Goal: Transaction & Acquisition: Purchase product/service

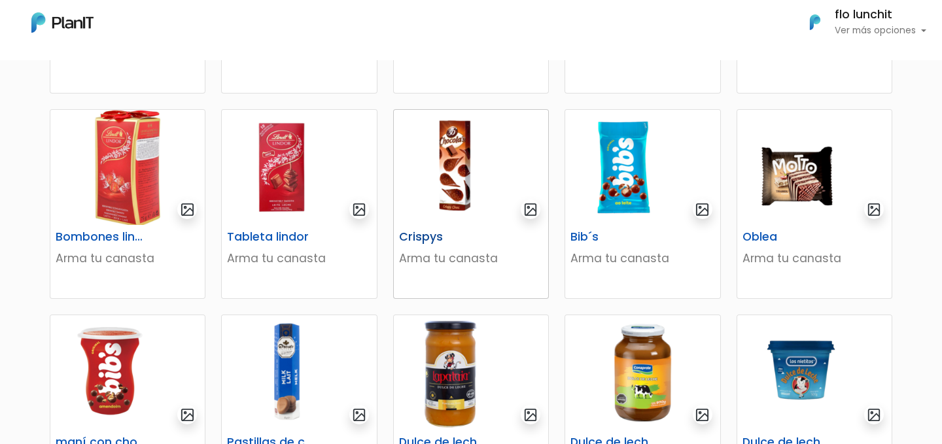
scroll to position [466, 0]
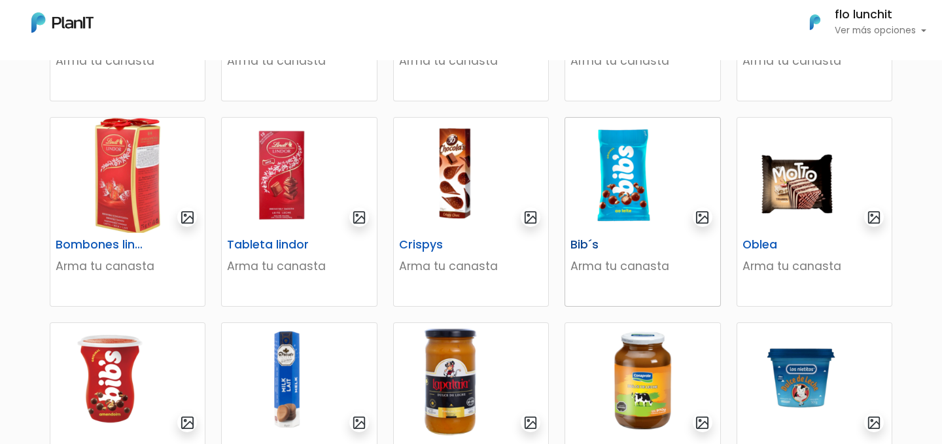
click at [624, 198] on img at bounding box center [642, 175] width 154 height 115
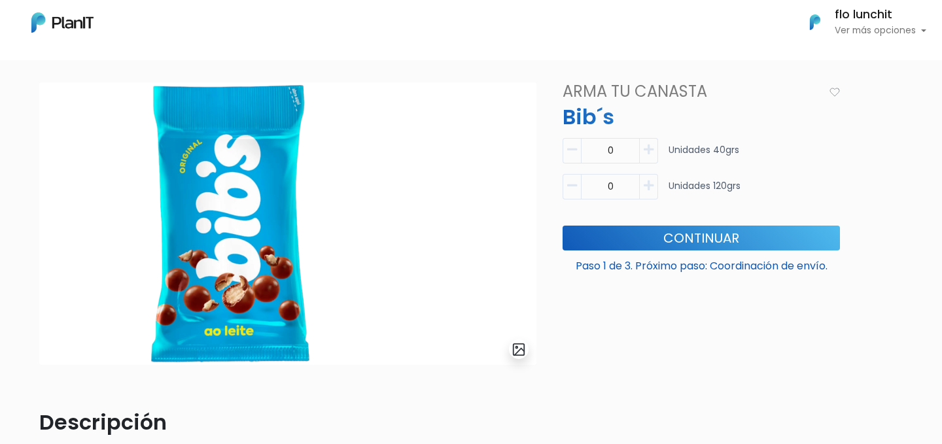
scroll to position [54, 0]
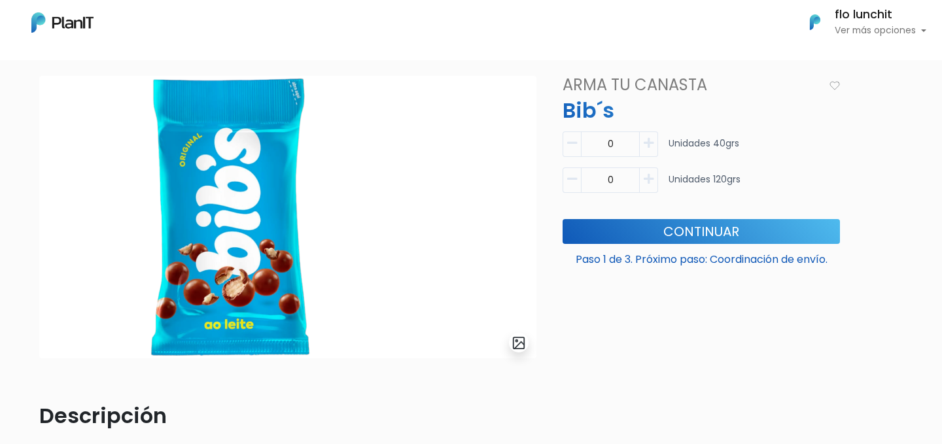
click at [648, 141] on icon "button" at bounding box center [649, 143] width 10 height 12
click at [580, 142] on button "button" at bounding box center [572, 145] width 18 height 26
click at [650, 143] on icon "button" at bounding box center [649, 143] width 10 height 12
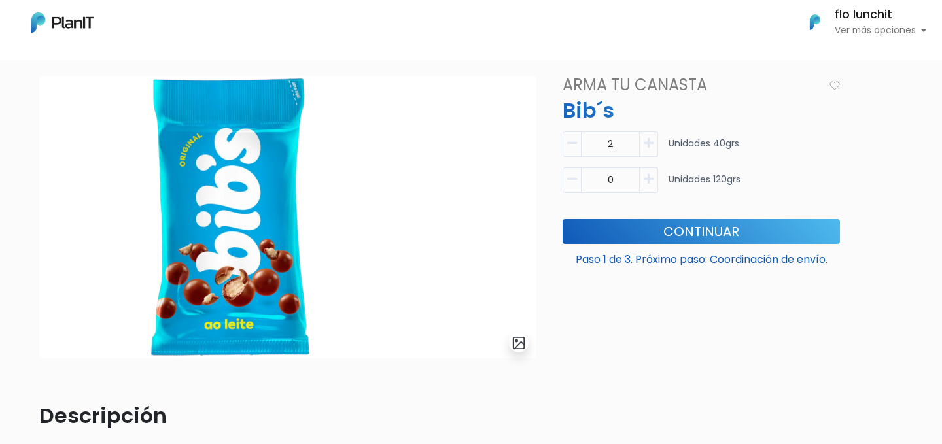
type input "3"
click at [663, 253] on p "Paso 1 de 3. Próximo paso: Coordinación de envío." at bounding box center [701, 257] width 277 height 21
click at [666, 244] on button "Continuar" at bounding box center [701, 231] width 277 height 25
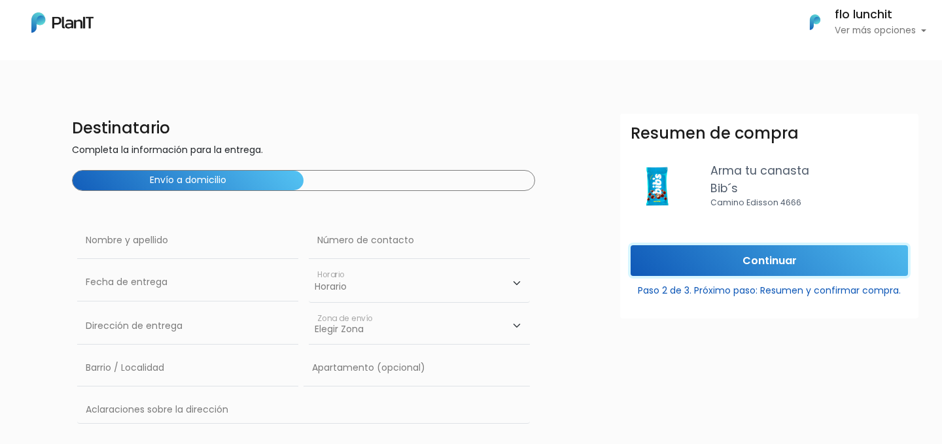
click at [714, 264] on input "Continuar" at bounding box center [769, 260] width 277 height 31
